Goal: Navigation & Orientation: Find specific page/section

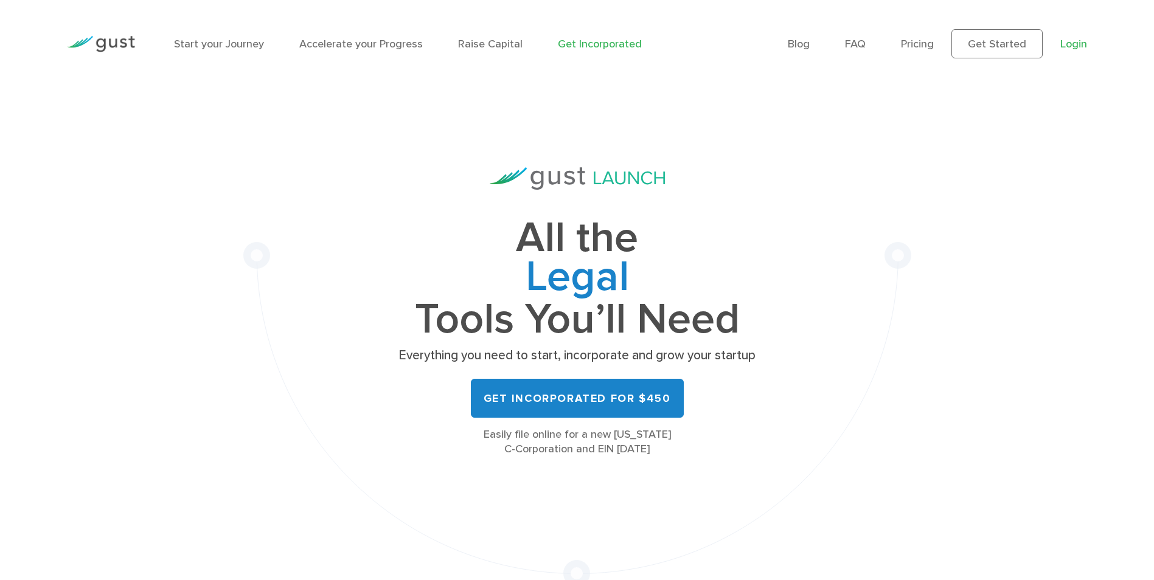
click at [1072, 44] on link "Login" at bounding box center [1074, 44] width 27 height 13
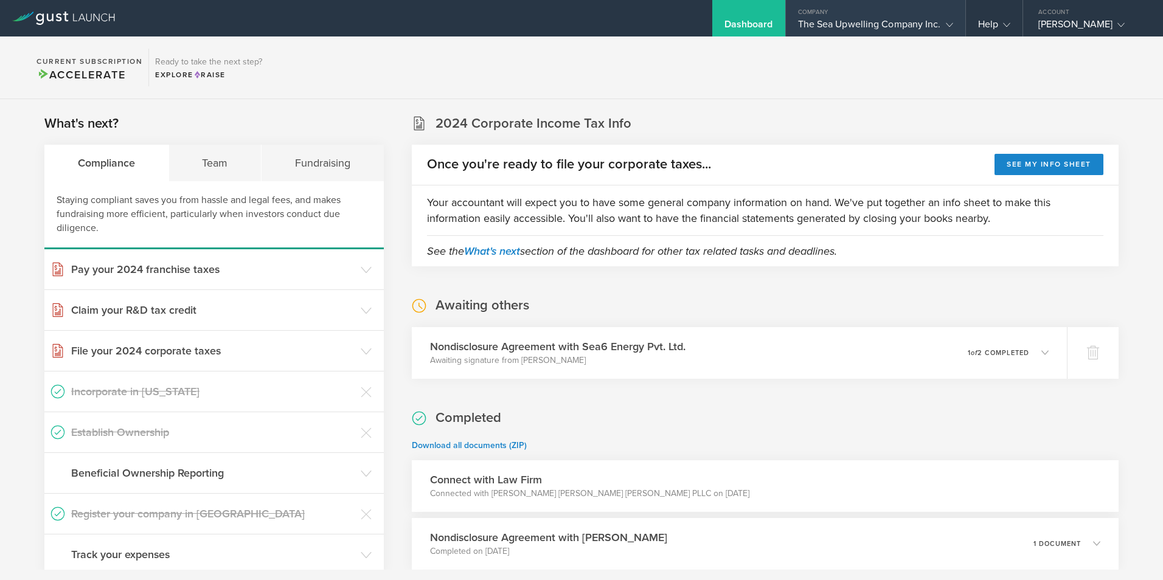
click at [869, 27] on div "The Sea Upwelling Company Inc." at bounding box center [875, 27] width 155 height 18
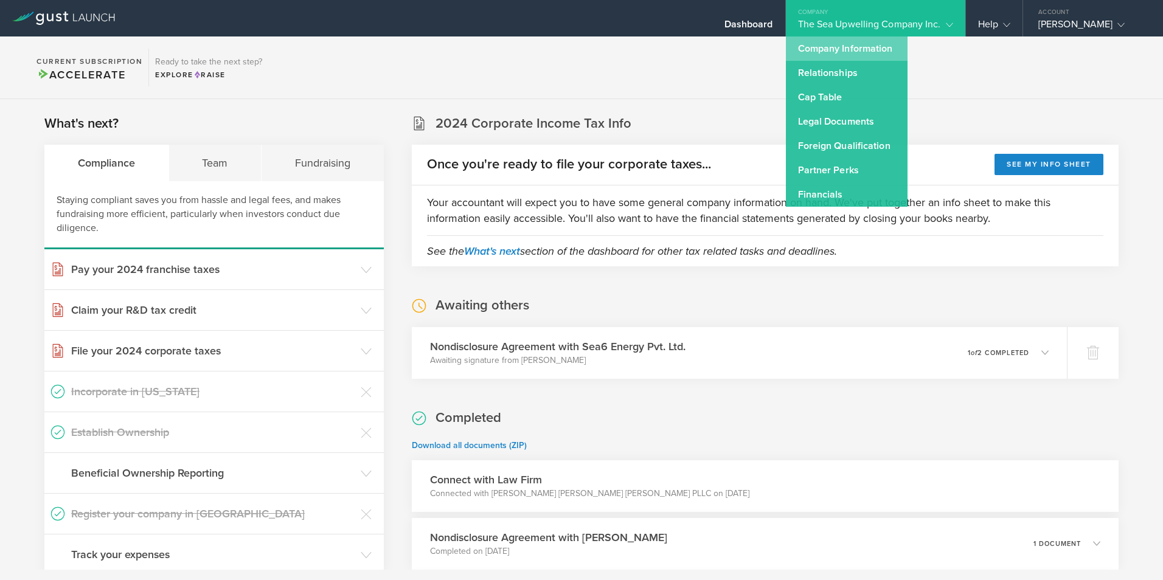
click at [832, 45] on link "Company Information" at bounding box center [847, 49] width 122 height 24
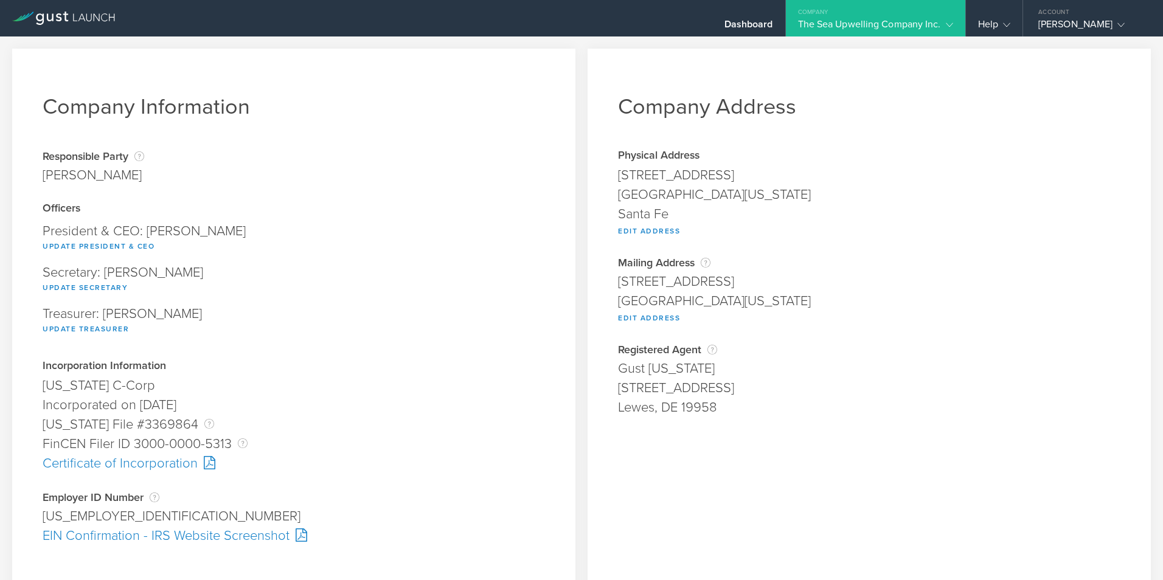
click at [849, 26] on div "The Sea Upwelling Company Inc." at bounding box center [875, 27] width 155 height 18
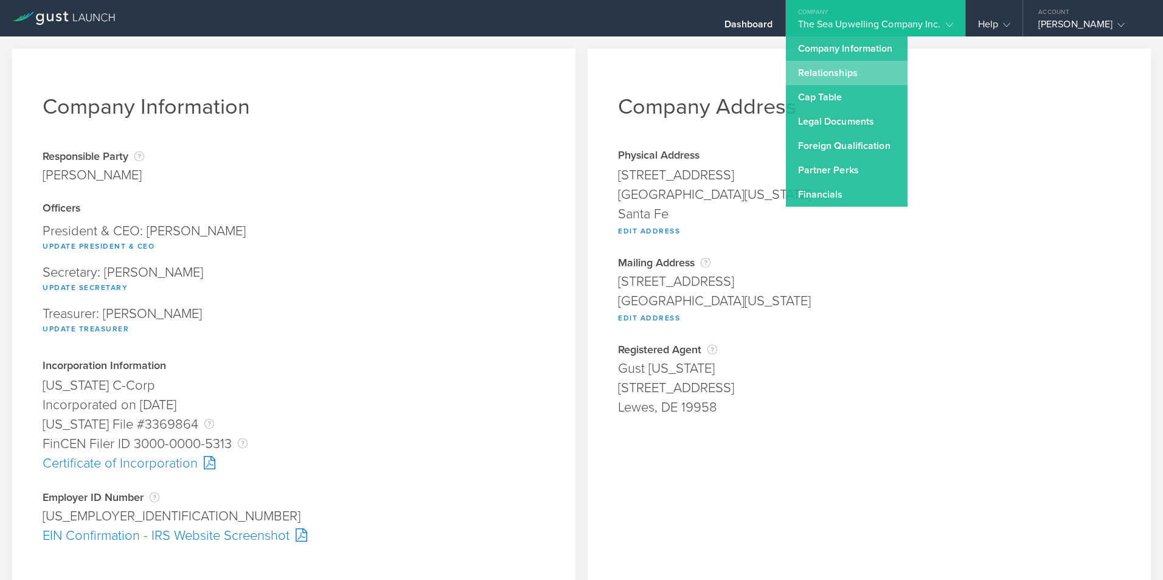
click at [827, 74] on link "Relationships" at bounding box center [847, 73] width 122 height 24
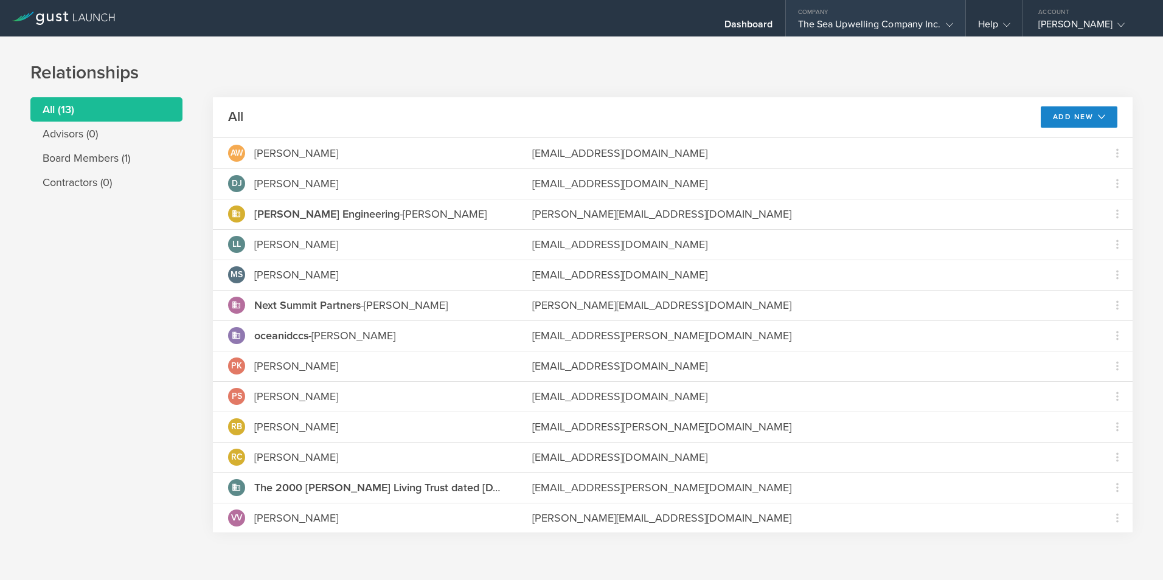
click at [883, 24] on div "The Sea Upwelling Company Inc." at bounding box center [875, 27] width 155 height 18
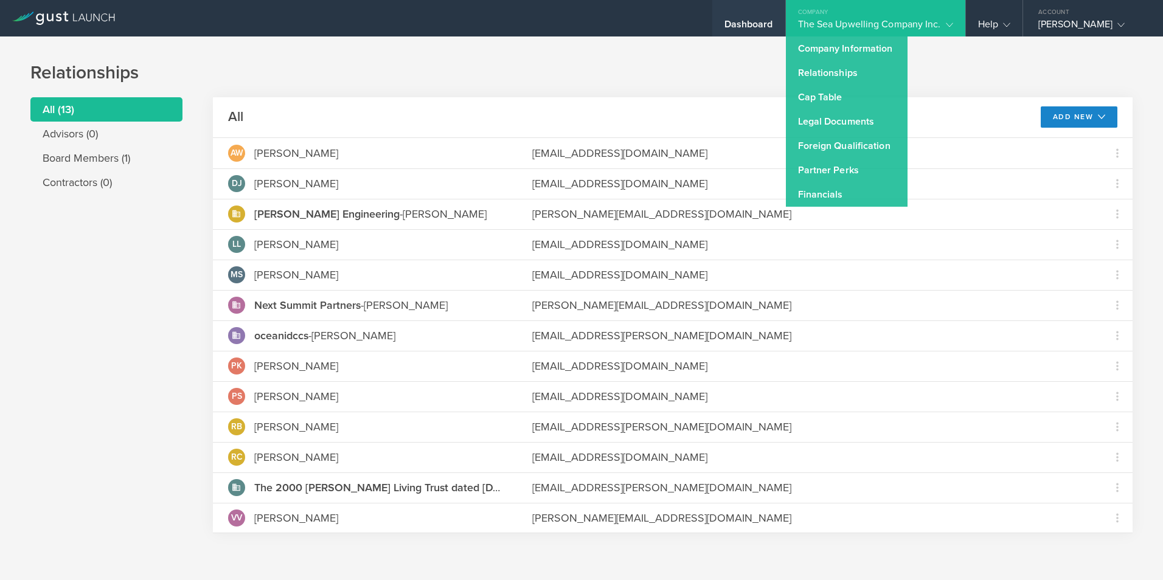
click at [728, 21] on div "Dashboard" at bounding box center [749, 27] width 49 height 18
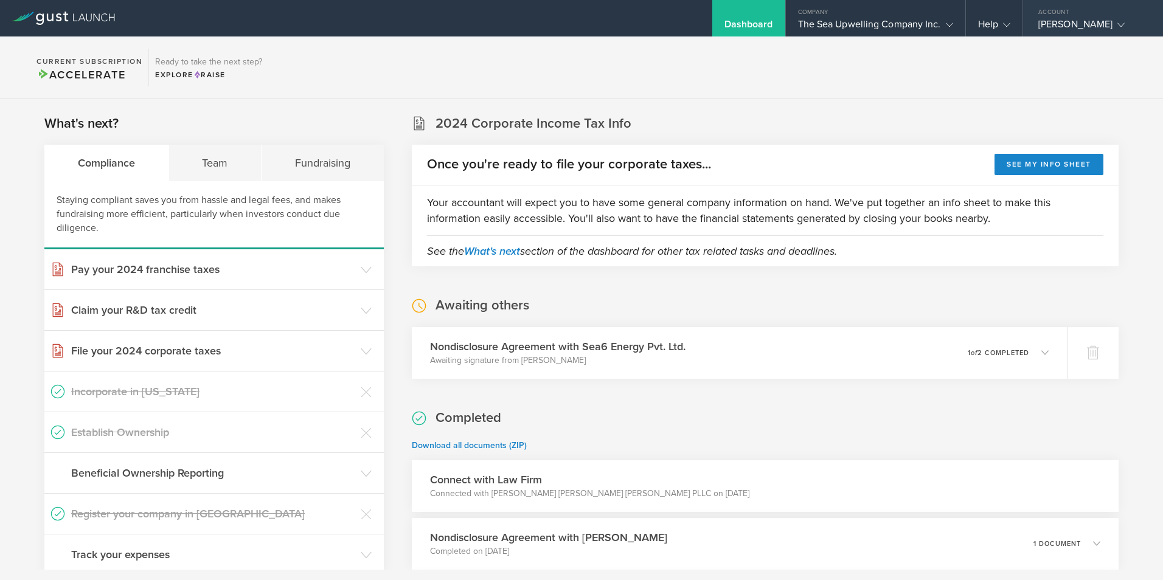
click at [1054, 19] on div "Philip Kithil" at bounding box center [1090, 27] width 103 height 18
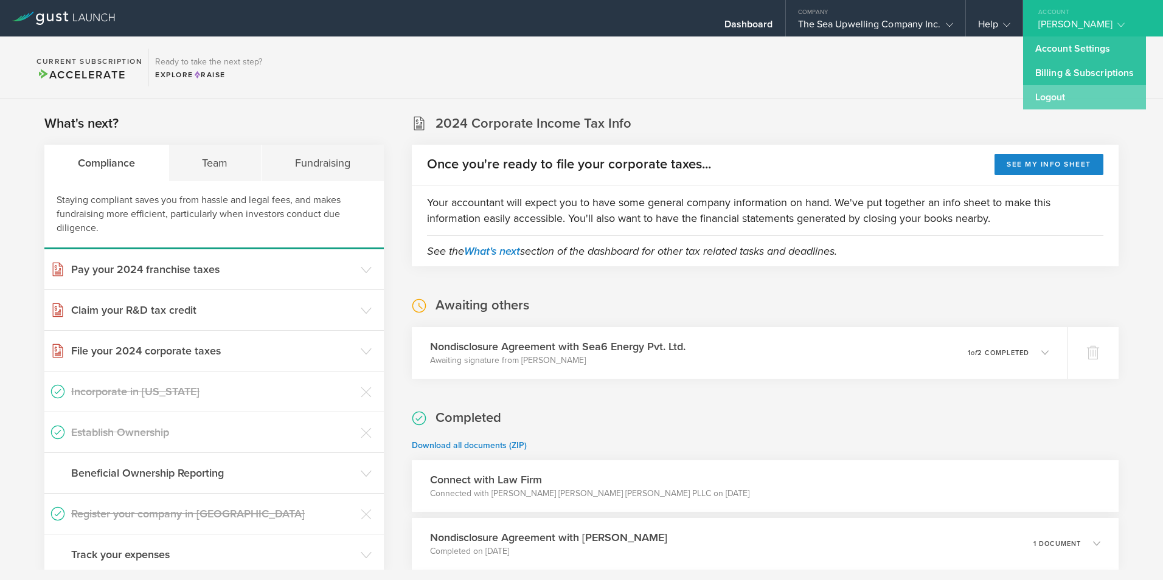
click at [1053, 93] on link "Logout" at bounding box center [1084, 97] width 123 height 24
